Goal: Task Accomplishment & Management: Manage account settings

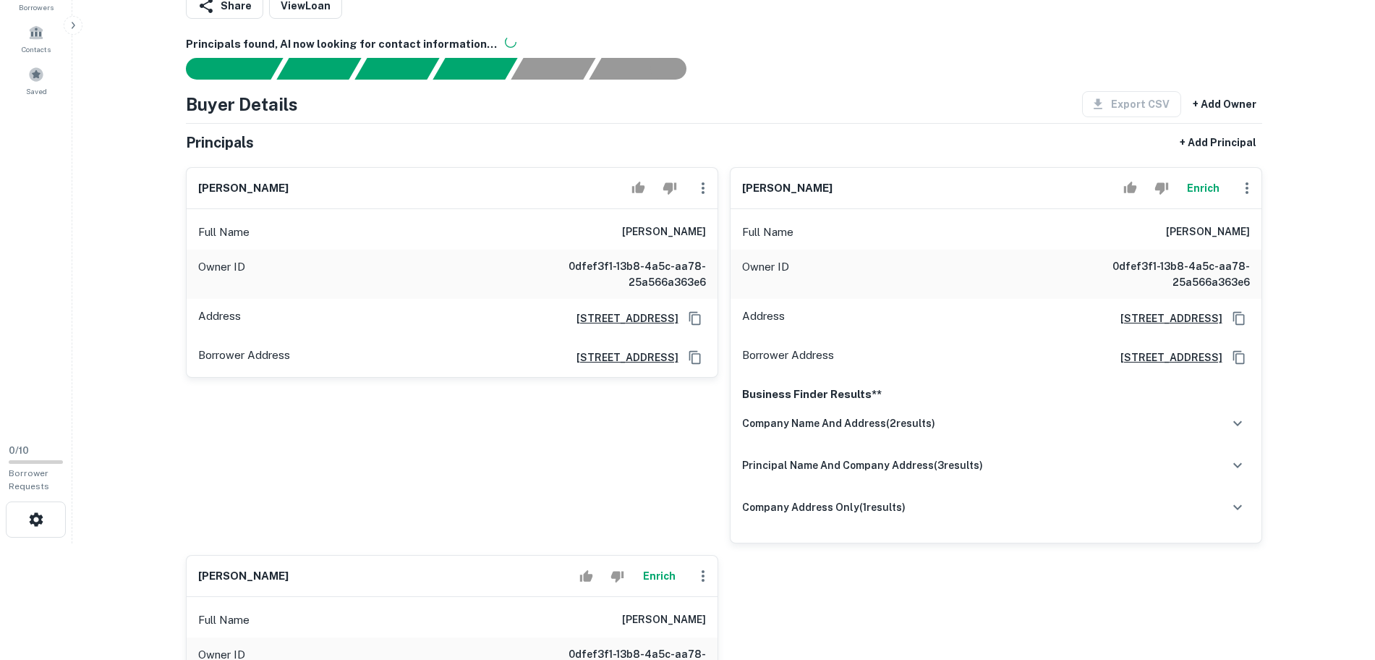
scroll to position [12, 0]
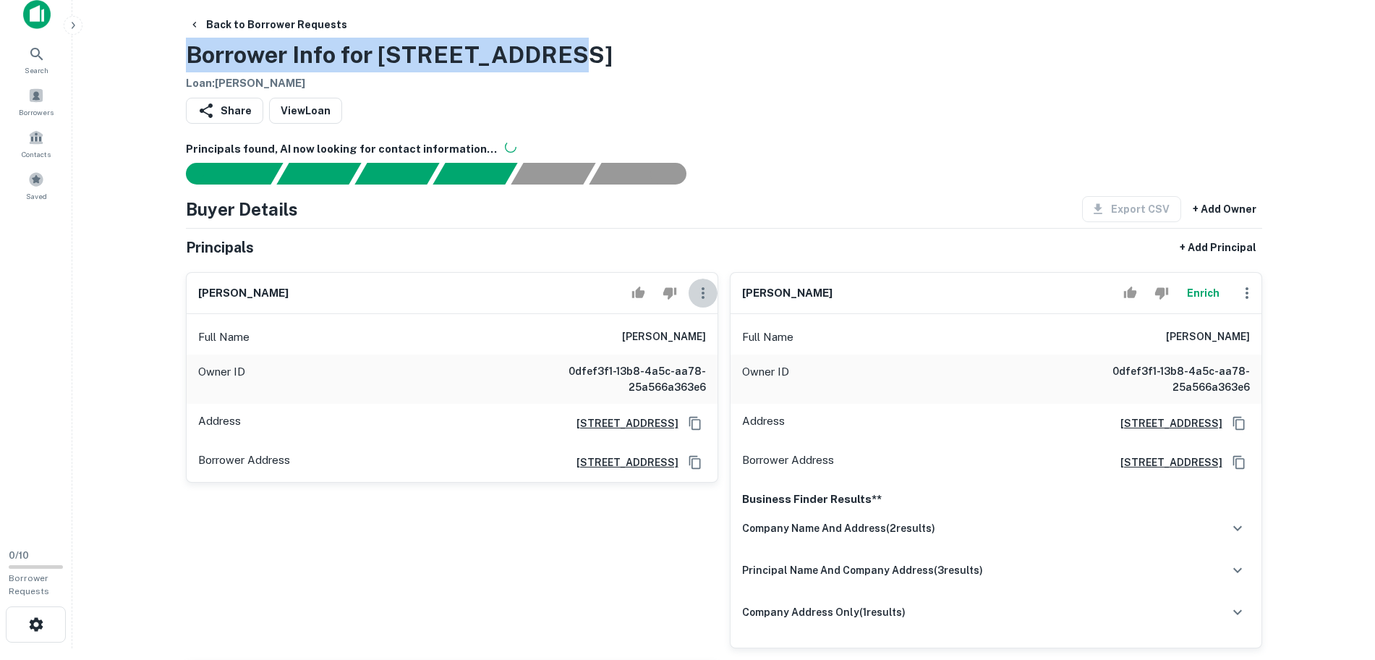
click at [704, 298] on icon "button" at bounding box center [703, 293] width 3 height 12
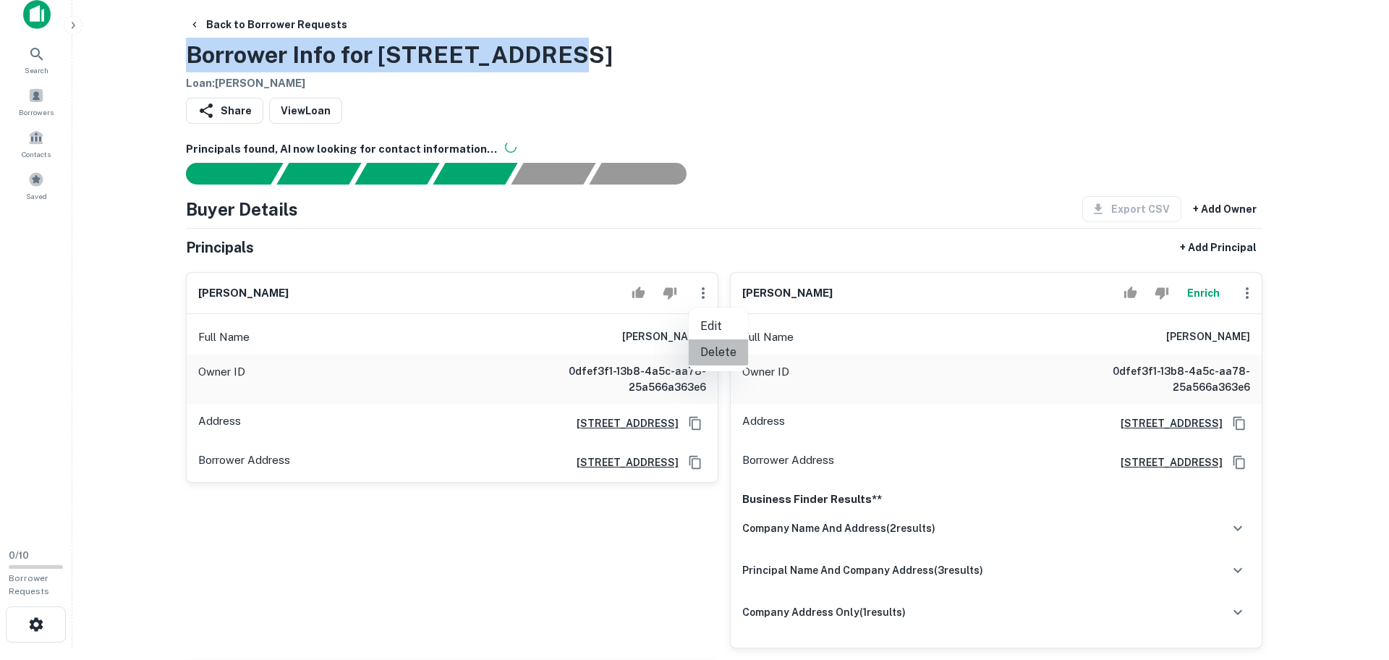
click at [715, 349] on li "Delete" at bounding box center [718, 352] width 59 height 26
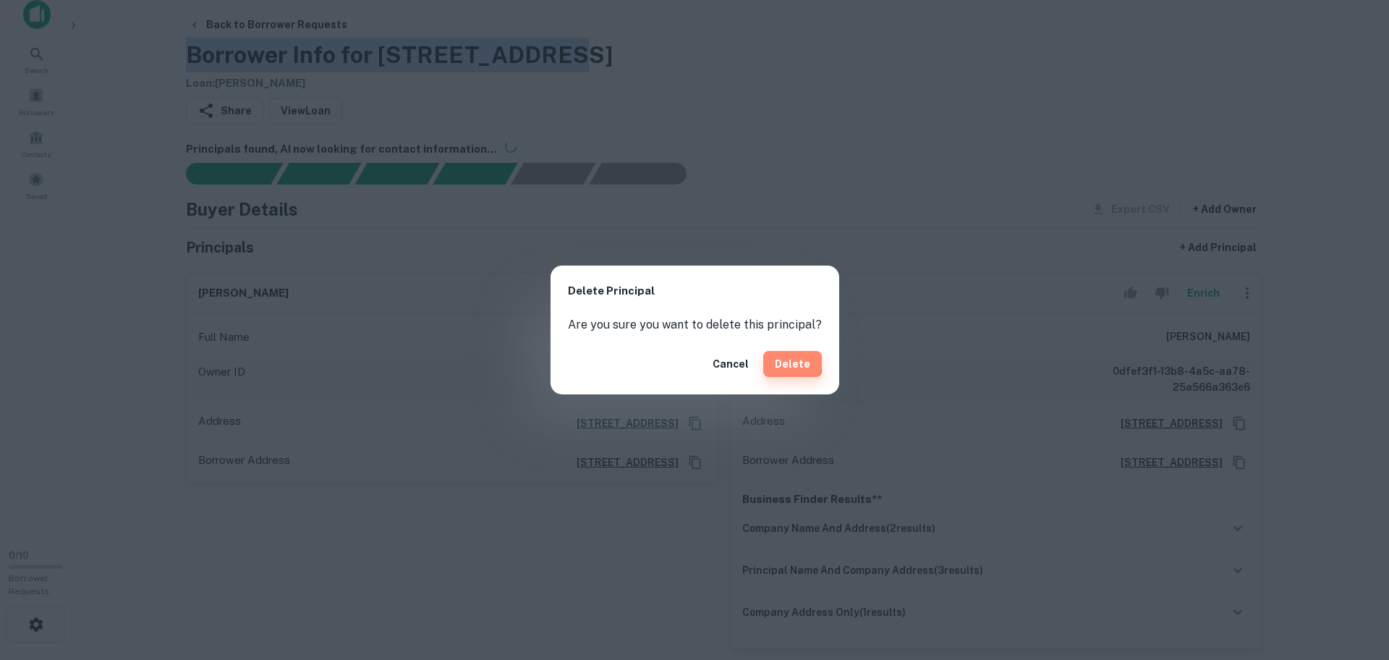
click at [768, 356] on button "Delete" at bounding box center [792, 364] width 59 height 26
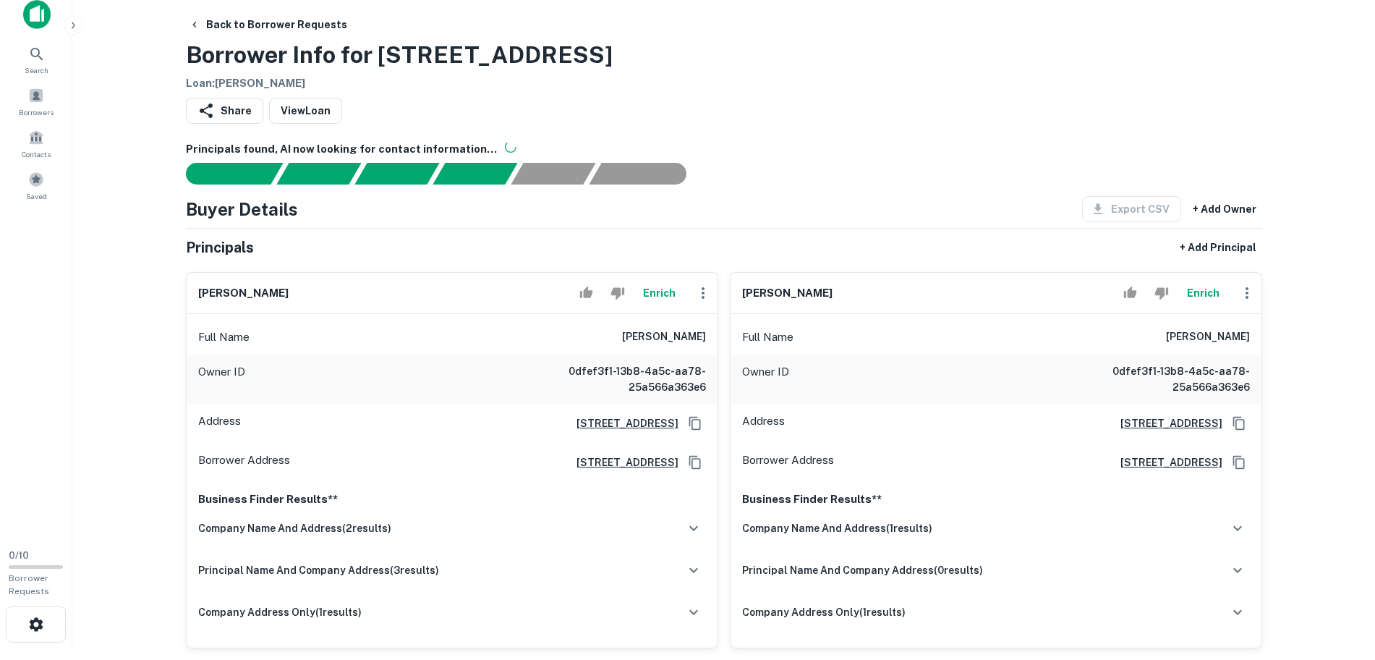
click at [818, 114] on div "Share View Loan" at bounding box center [724, 114] width 1076 height 32
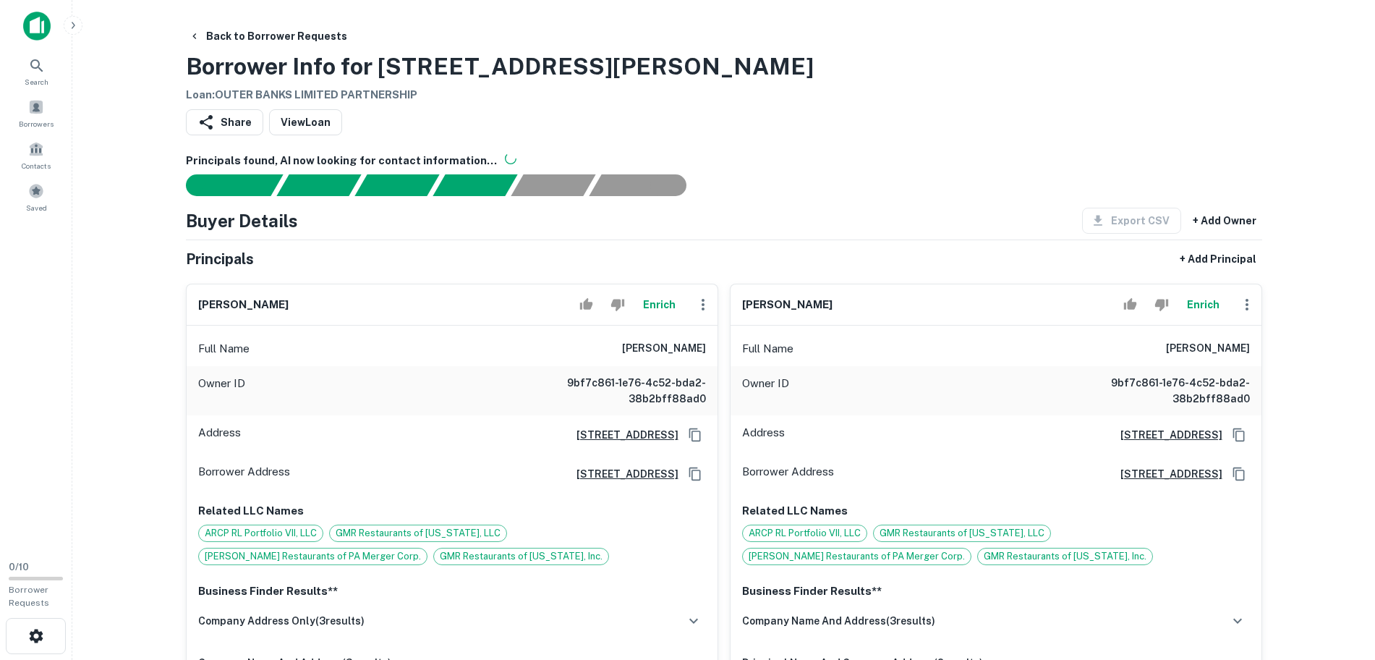
click at [812, 135] on div "Share View Loan" at bounding box center [724, 125] width 1076 height 32
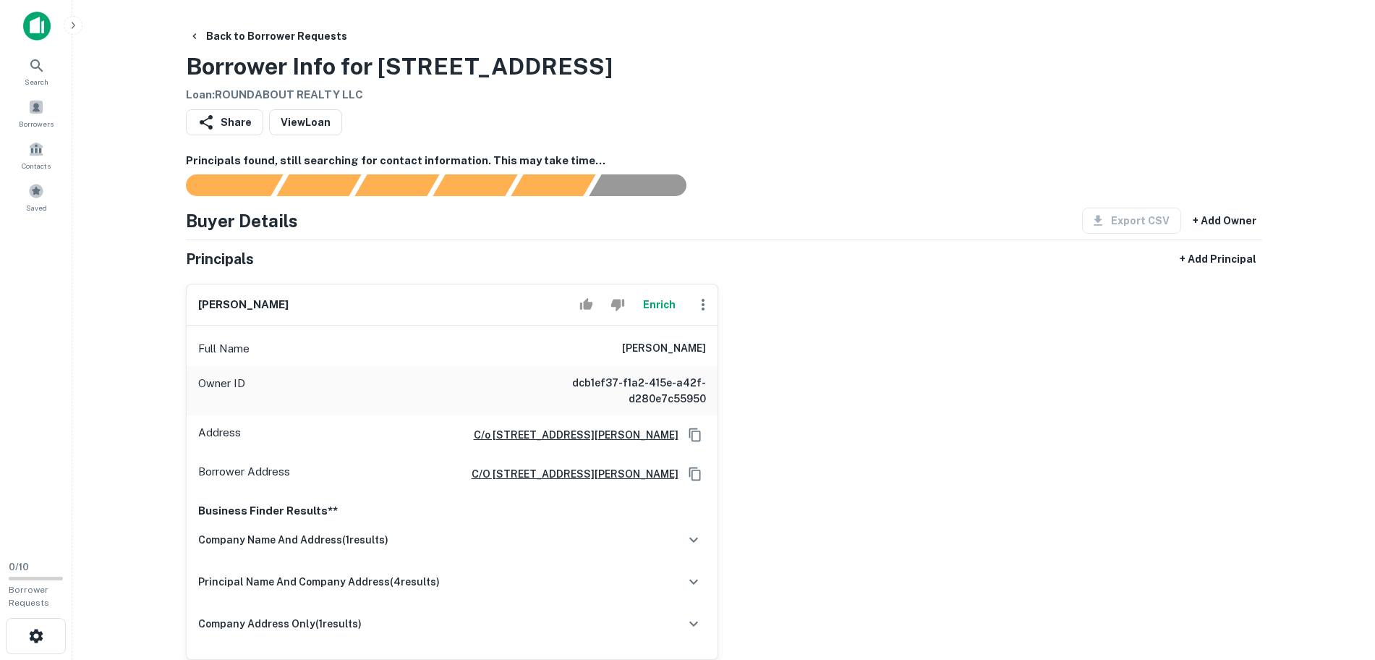
drag, startPoint x: 718, startPoint y: 106, endPoint x: 463, endPoint y: 54, distance: 260.0
